Goal: Check status: Check status

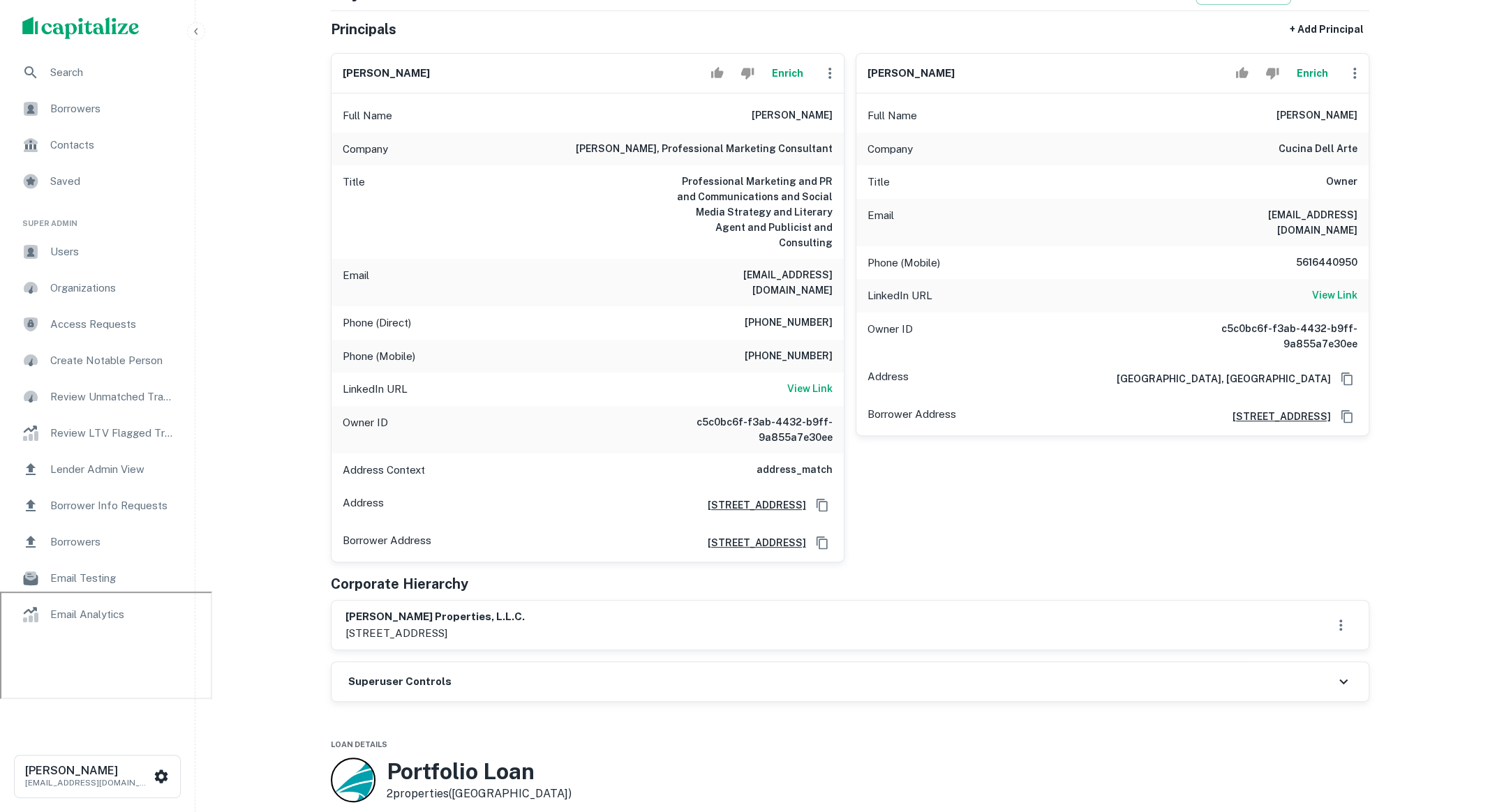
scroll to position [117, 0]
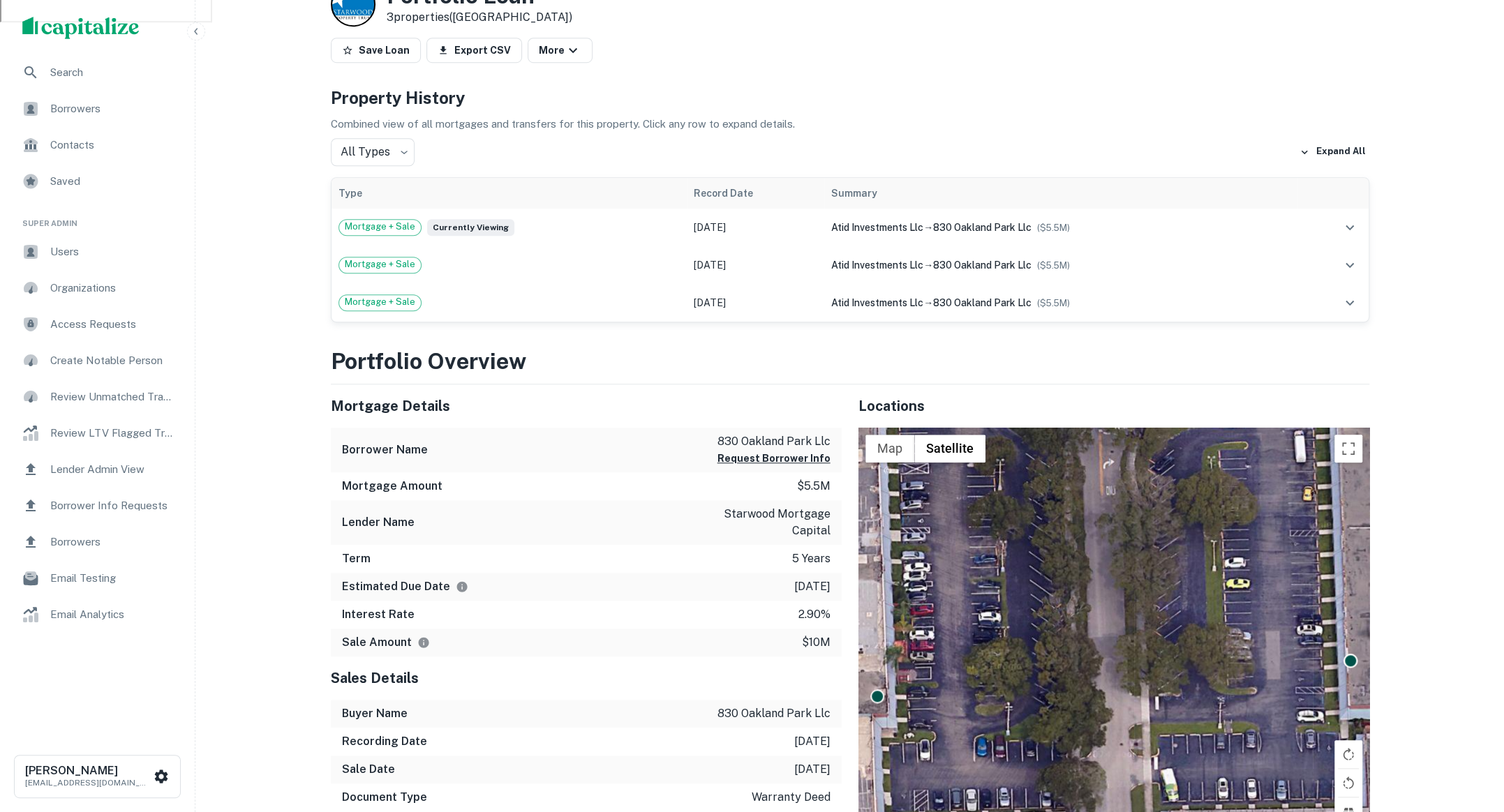
scroll to position [981, 0]
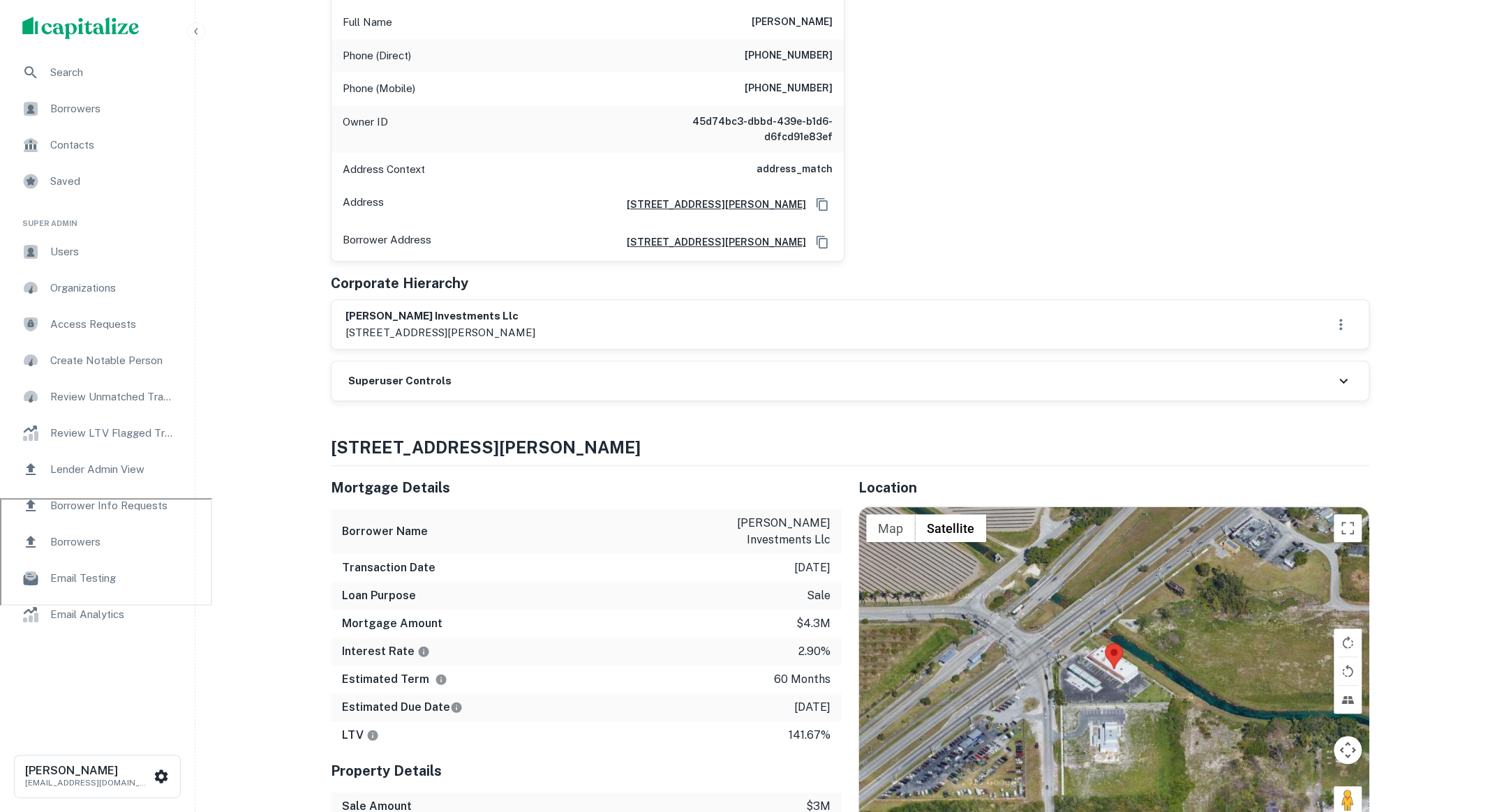
scroll to position [667, 0]
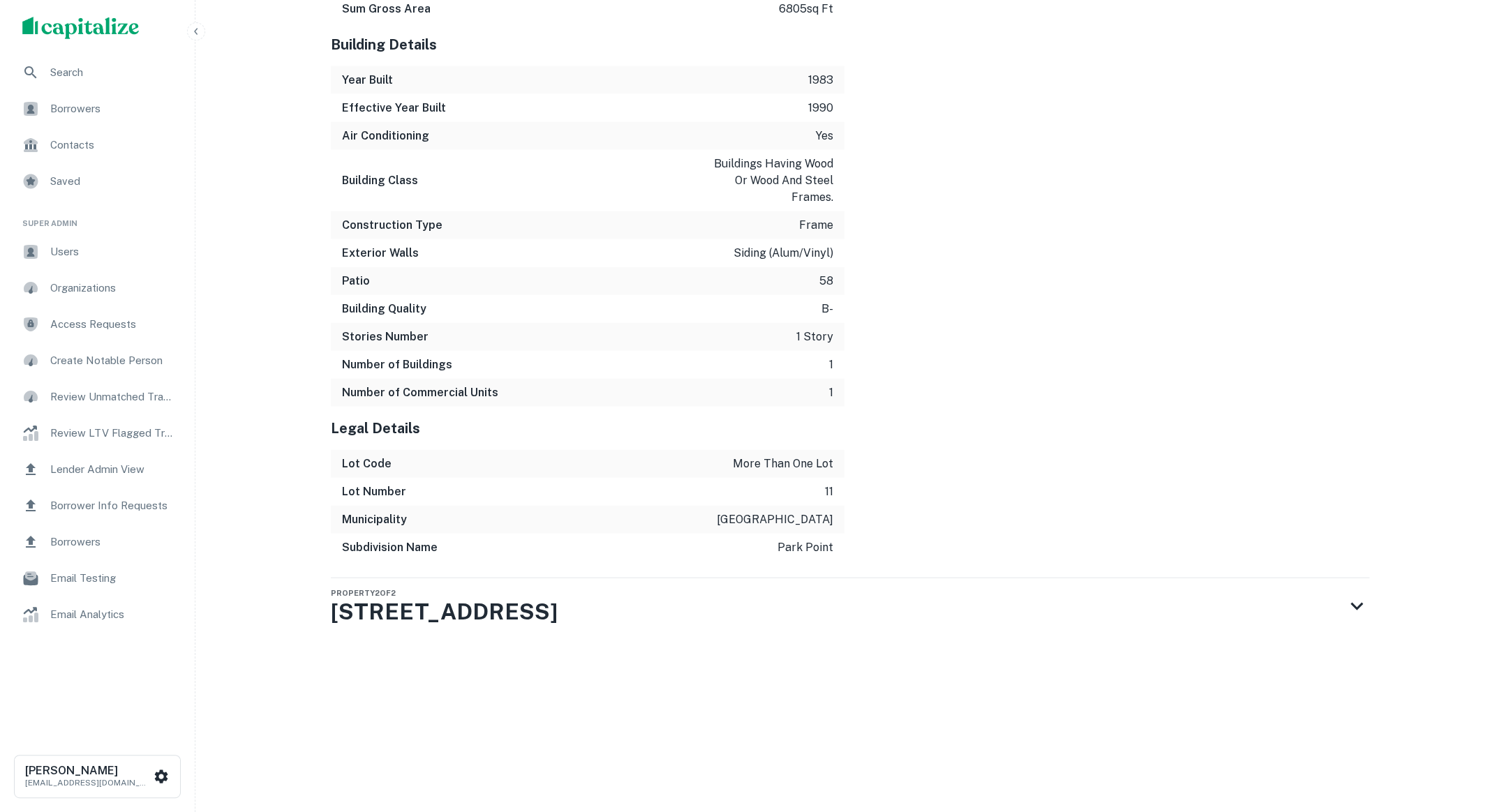
scroll to position [2474, 0]
click at [724, 577] on div "Property 2 of [STREET_ADDRESS]" at bounding box center [837, 604] width 1014 height 56
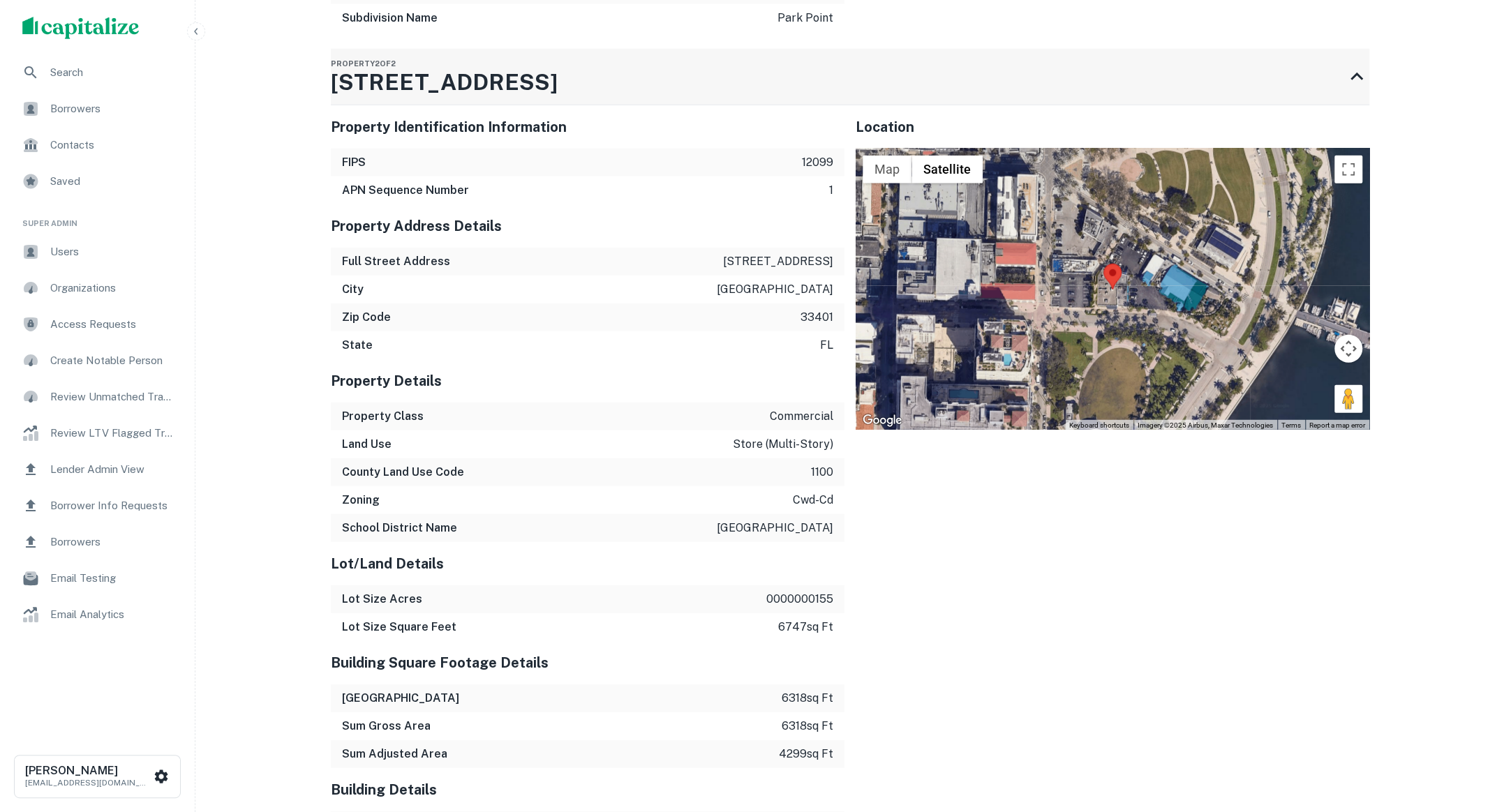
scroll to position [3027, 0]
